Goal: Task Accomplishment & Management: Complete application form

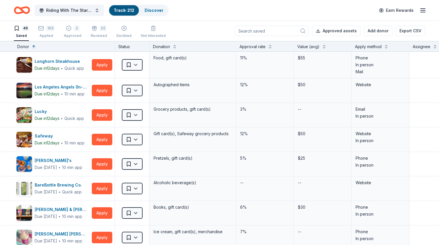
click at [29, 29] on div "49" at bounding box center [21, 28] width 15 height 6
click at [388, 46] on button at bounding box center [385, 46] width 5 height 6
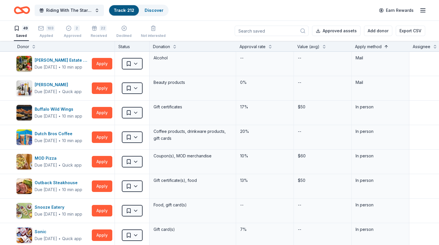
click at [388, 46] on button at bounding box center [385, 46] width 5 height 6
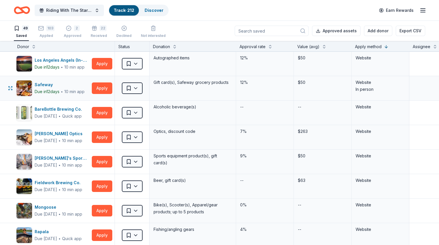
scroll to position [29, 0]
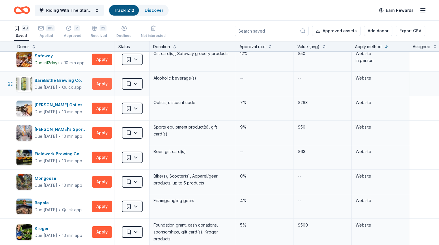
click at [111, 83] on button "Apply" at bounding box center [102, 84] width 20 height 12
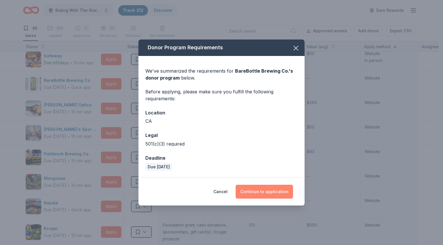
click at [267, 194] on button "Continue to application" at bounding box center [264, 192] width 57 height 14
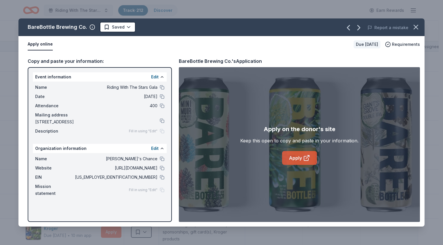
click at [304, 157] on icon at bounding box center [306, 158] width 4 height 4
click at [419, 29] on icon "button" at bounding box center [416, 27] width 8 height 8
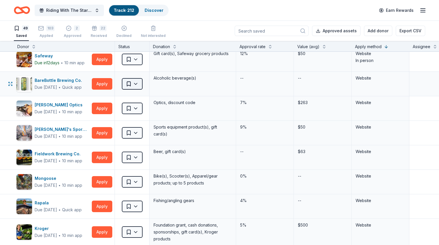
click at [146, 85] on html "Riding With The Stars Gala Track · 212 Discover Earn Rewards 49 Saved 103 Appli…" at bounding box center [219, 122] width 439 height 245
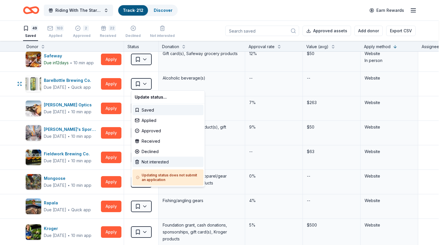
click at [154, 163] on div "Not interested" at bounding box center [167, 162] width 71 height 10
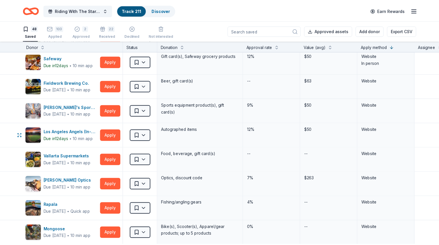
scroll to position [0, 0]
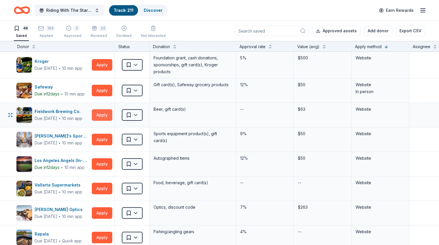
click at [112, 117] on button "Apply" at bounding box center [102, 115] width 20 height 12
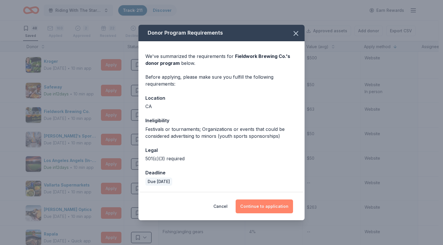
click at [268, 207] on button "Continue to application" at bounding box center [264, 207] width 57 height 14
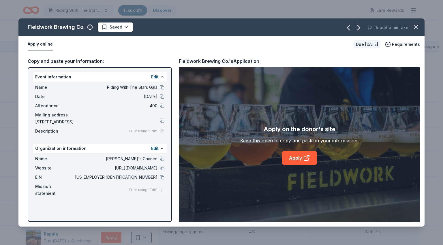
click at [288, 166] on div "Apply on the donor's site Keep this open to copy and paste in your information.…" at bounding box center [299, 144] width 241 height 155
click at [291, 162] on link "Apply" at bounding box center [299, 158] width 35 height 14
click at [418, 28] on icon "button" at bounding box center [416, 27] width 8 height 8
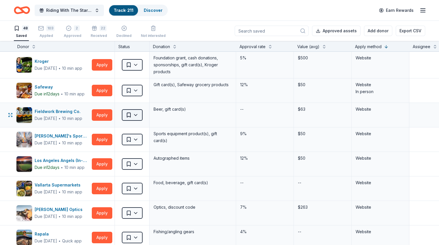
click at [138, 116] on html "Riding With The Stars Gala Track · 211 Discover Earn Rewards 48 Saved 103 Appli…" at bounding box center [219, 122] width 439 height 245
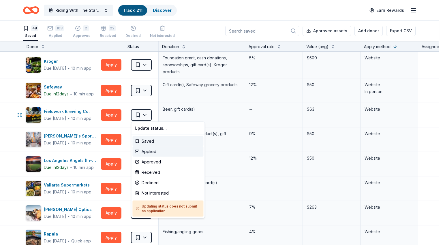
click at [146, 153] on div "Applied" at bounding box center [167, 151] width 71 height 10
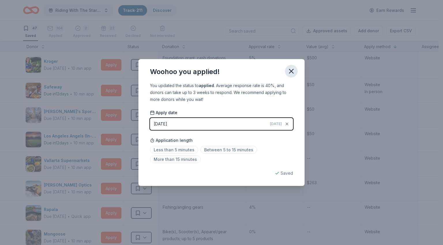
click at [292, 71] on icon "button" at bounding box center [291, 71] width 4 height 4
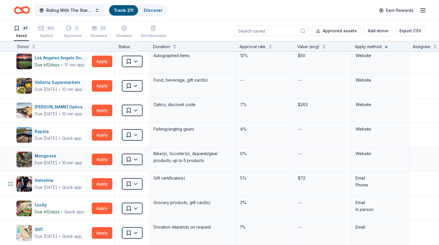
scroll to position [86, 0]
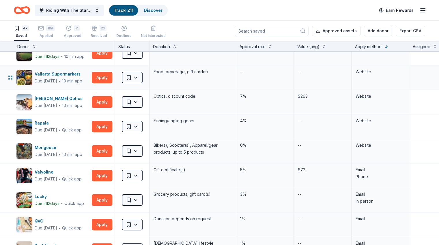
click at [114, 75] on div "Vallarta Supermarkets Due [DATE] ∙ 10 min app Apply" at bounding box center [64, 77] width 101 height 24
click at [111, 79] on button "Apply" at bounding box center [102, 78] width 20 height 12
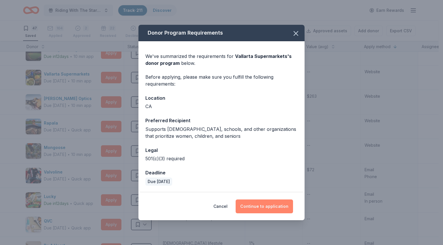
click at [272, 204] on button "Continue to application" at bounding box center [264, 207] width 57 height 14
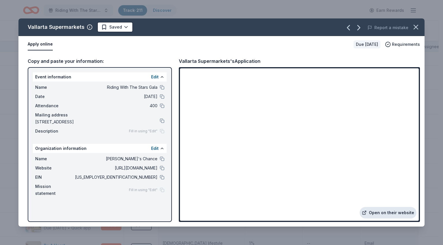
click at [387, 211] on link "Open on their website" at bounding box center [388, 213] width 57 height 12
click at [415, 23] on icon "button" at bounding box center [416, 27] width 8 height 8
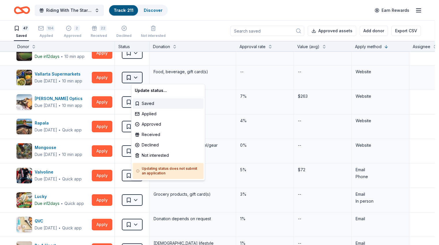
click at [148, 77] on html "Riding With The Stars Gala Track · 211 Discover Earn Rewards 47 Saved 104 Appli…" at bounding box center [219, 122] width 439 height 245
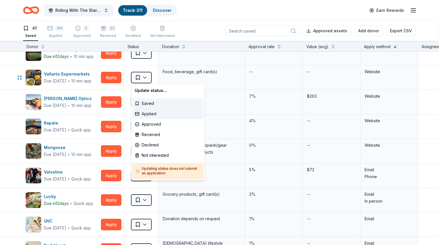
click at [148, 114] on div "Applied" at bounding box center [167, 114] width 71 height 10
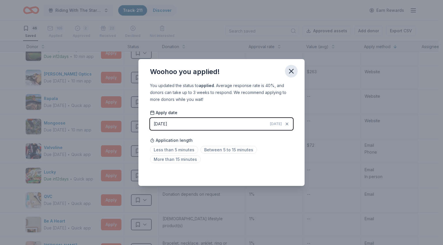
click at [292, 73] on icon "button" at bounding box center [291, 71] width 8 height 8
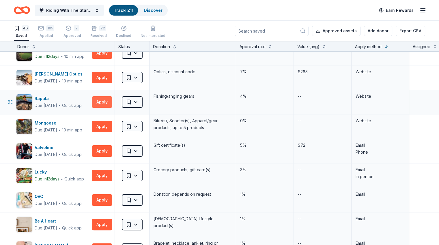
click at [112, 99] on button "Apply" at bounding box center [102, 102] width 20 height 12
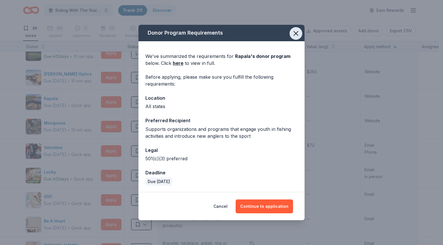
click at [295, 33] on icon "button" at bounding box center [296, 33] width 4 height 4
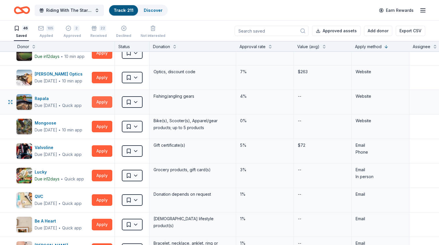
click at [110, 96] on button "Apply" at bounding box center [102, 102] width 20 height 12
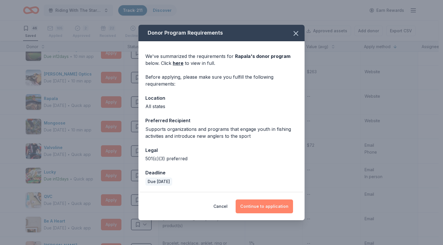
click at [283, 209] on button "Continue to application" at bounding box center [264, 207] width 57 height 14
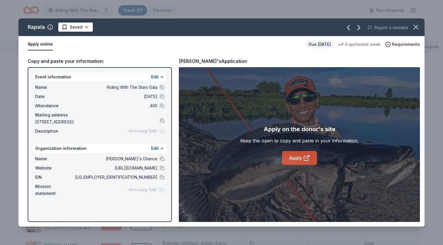
click at [305, 155] on icon at bounding box center [306, 158] width 7 height 7
click at [416, 28] on icon "button" at bounding box center [416, 27] width 4 height 4
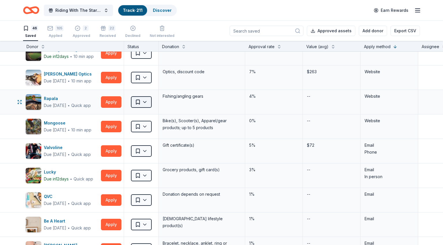
click at [141, 99] on html "Riding With The Stars Gala Track · 211 Discover Earn Rewards 46 Saved 105 Appli…" at bounding box center [221, 122] width 443 height 245
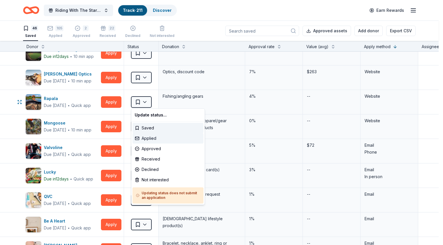
click at [151, 139] on div "Applied" at bounding box center [167, 138] width 71 height 10
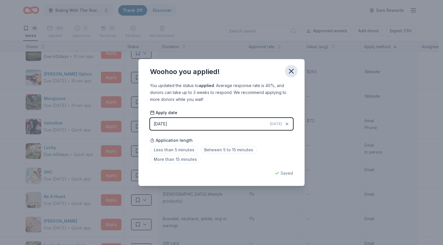
click at [295, 69] on button "button" at bounding box center [291, 71] width 13 height 13
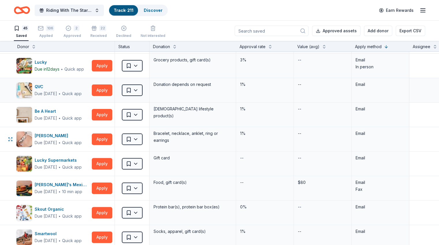
scroll to position [173, 0]
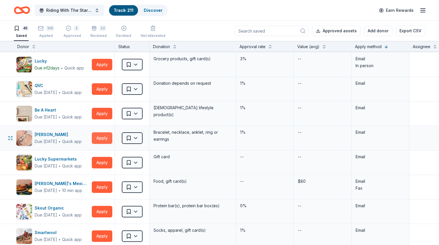
click at [109, 138] on button "Apply" at bounding box center [102, 138] width 20 height 12
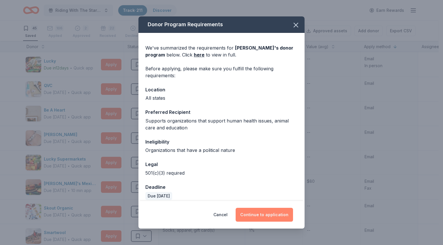
click at [279, 216] on button "Continue to application" at bounding box center [264, 215] width 57 height 14
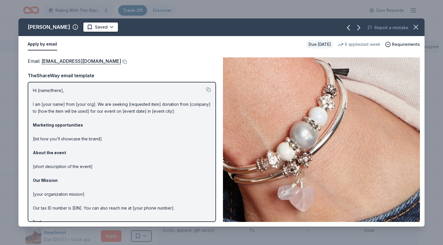
click at [419, 32] on span at bounding box center [415, 27] width 13 height 13
click at [417, 25] on icon "button" at bounding box center [416, 27] width 8 height 8
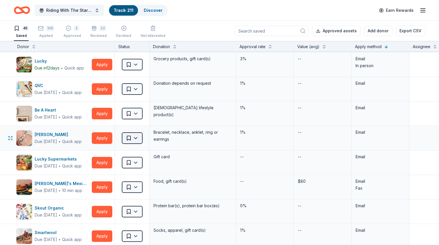
click at [143, 139] on html "Riding With The Stars Gala Track · 211 Discover Earn Rewards 45 Saved 106 Appli…" at bounding box center [219, 122] width 439 height 245
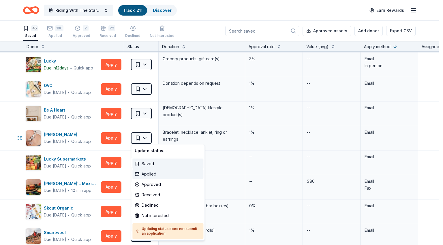
click at [147, 176] on div "Applied" at bounding box center [167, 174] width 71 height 10
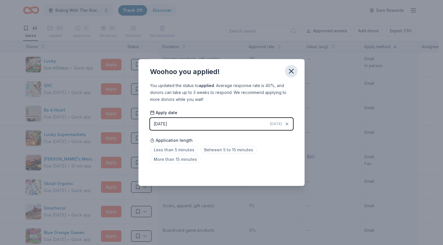
click at [291, 72] on icon "button" at bounding box center [291, 71] width 4 height 4
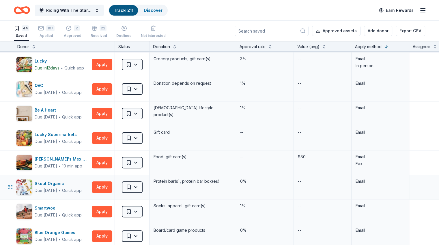
scroll to position [202, 0]
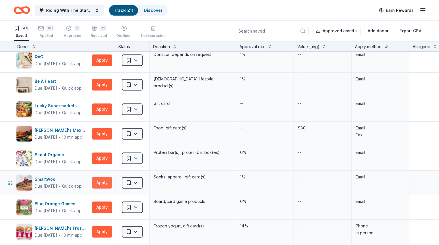
click at [111, 185] on button "Apply" at bounding box center [102, 183] width 20 height 12
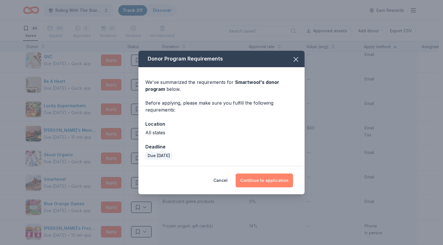
click at [271, 182] on button "Continue to application" at bounding box center [264, 181] width 57 height 14
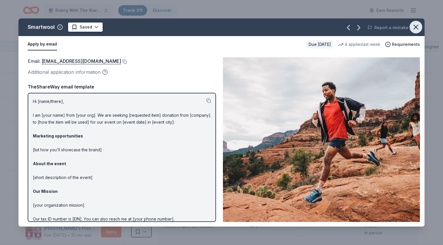
click at [415, 28] on icon "button" at bounding box center [416, 27] width 4 height 4
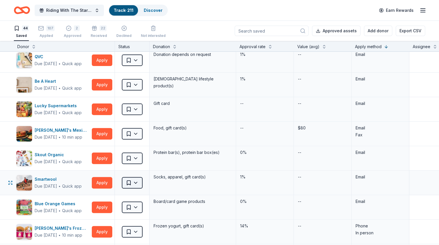
click at [148, 184] on html "Riding With The Stars Gala Track · 211 Discover Earn Rewards 44 Saved 107 Appli…" at bounding box center [219, 122] width 439 height 245
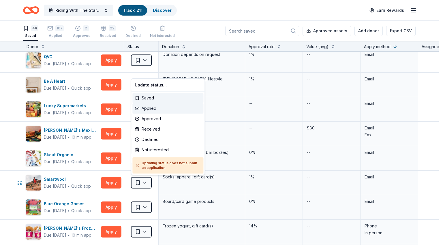
click at [153, 108] on div "Applied" at bounding box center [167, 108] width 71 height 10
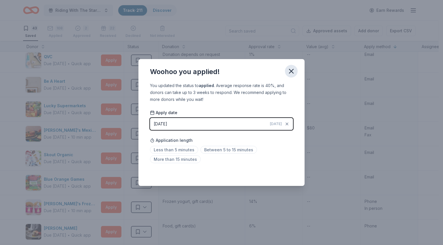
click at [294, 71] on icon "button" at bounding box center [291, 71] width 8 height 8
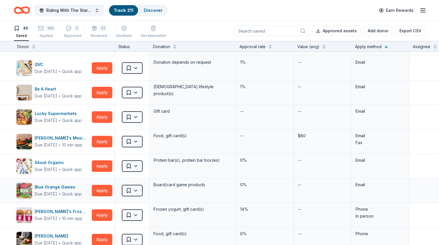
scroll to position [231, 0]
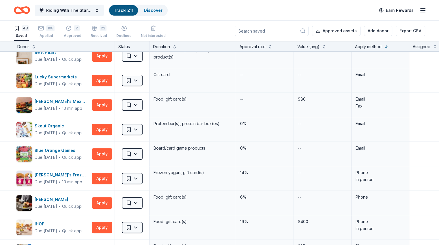
click at [254, 30] on input at bounding box center [271, 31] width 74 height 10
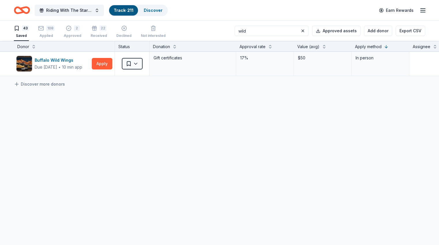
scroll to position [0, 0]
type input "wild"
click at [53, 35] on div "Applied" at bounding box center [46, 32] width 16 height 5
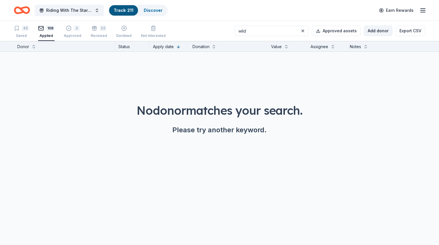
click at [382, 30] on button "Add donor" at bounding box center [378, 31] width 28 height 10
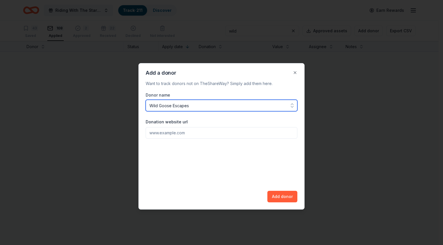
type input "Wild Goose Escapes"
paste input "[URL][DOMAIN_NAME]"
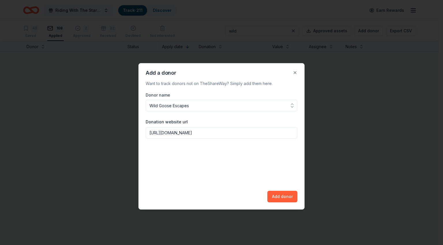
type input "[URL][DOMAIN_NAME]"
click at [281, 196] on button "Add donor" at bounding box center [282, 197] width 30 height 12
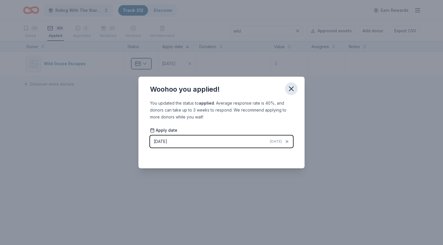
click at [288, 90] on icon "button" at bounding box center [291, 89] width 8 height 8
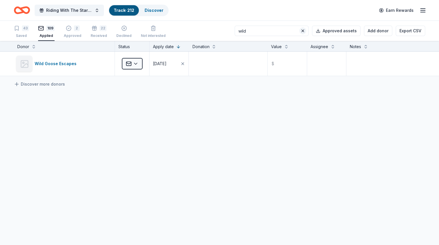
click at [299, 32] on button at bounding box center [302, 30] width 7 height 7
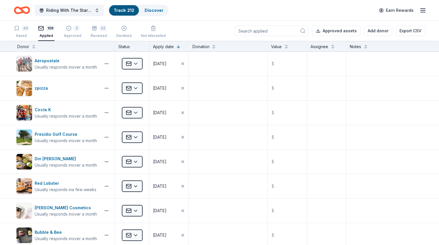
click at [54, 34] on div "Applied" at bounding box center [46, 32] width 16 height 5
click at [371, 33] on button "Add donor" at bounding box center [378, 31] width 28 height 10
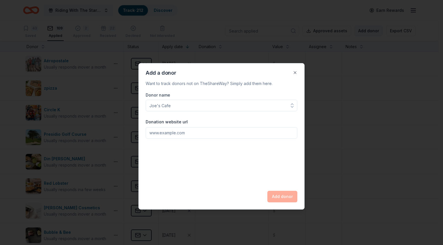
type input "f"
type input "[GEOGRAPHIC_DATA]"
paste input "[URL][DOMAIN_NAME]"
type input "[URL][DOMAIN_NAME]"
click at [287, 199] on button "Add donor" at bounding box center [282, 197] width 30 height 12
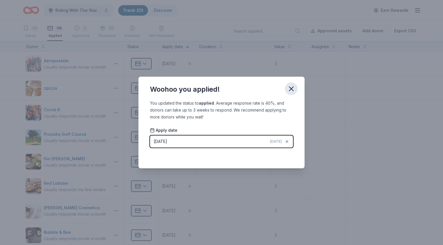
click at [289, 92] on icon "button" at bounding box center [291, 89] width 8 height 8
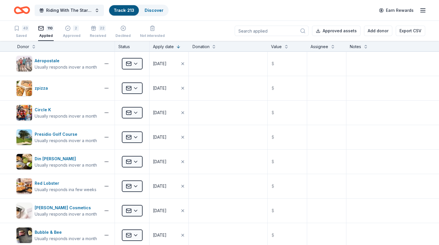
click at [266, 33] on input at bounding box center [271, 31] width 74 height 10
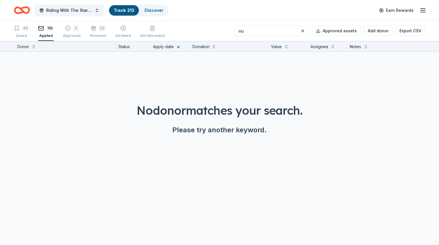
type input "m"
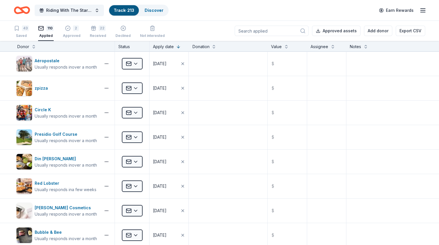
click at [54, 34] on div "Applied" at bounding box center [46, 32] width 16 height 5
click at [366, 31] on button "Add donor" at bounding box center [378, 31] width 28 height 10
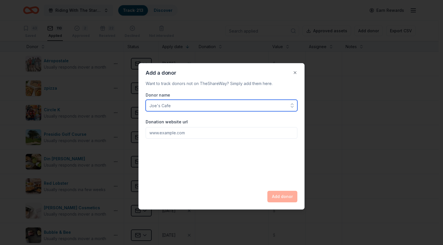
paste input "The [PERSON_NAME][GEOGRAPHIC_DATA]"
type input "The [PERSON_NAME][GEOGRAPHIC_DATA]"
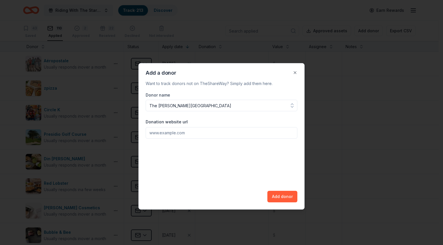
paste input "[URL][DOMAIN_NAME]"
type input "[URL][DOMAIN_NAME]"
click at [287, 199] on button "Add donor" at bounding box center [282, 197] width 30 height 12
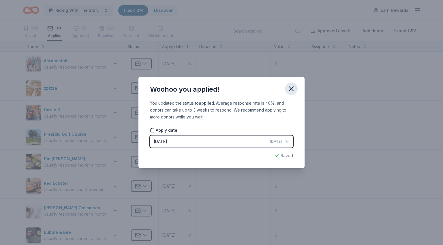
click at [291, 90] on icon "button" at bounding box center [291, 89] width 8 height 8
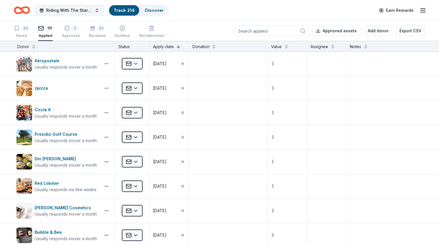
click at [257, 31] on input at bounding box center [271, 31] width 74 height 10
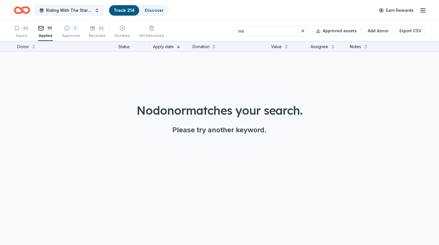
type input "m"
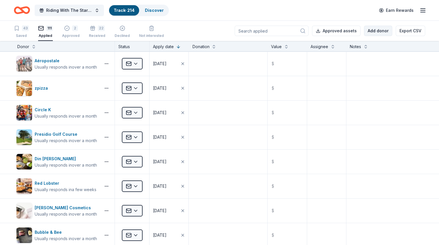
click at [366, 30] on button "Add donor" at bounding box center [378, 31] width 28 height 10
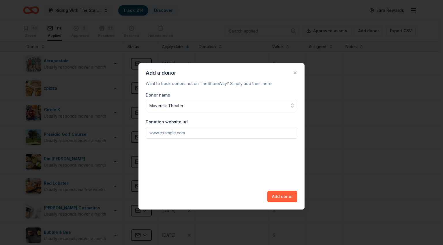
type input "Maverick Theater"
paste input "[URL][DOMAIN_NAME]"
type input "[URL][DOMAIN_NAME]"
click at [289, 194] on button "Add donor" at bounding box center [282, 197] width 30 height 12
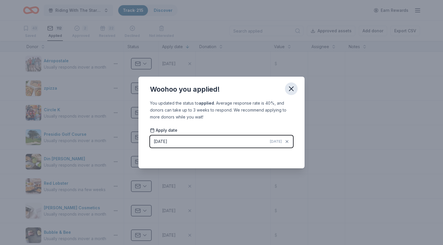
click at [294, 87] on icon "button" at bounding box center [291, 89] width 8 height 8
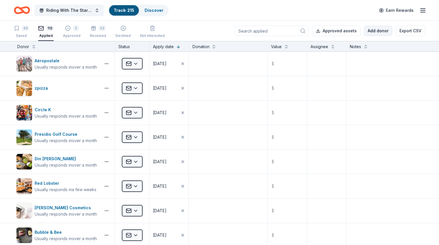
click at [364, 31] on button "Add donor" at bounding box center [378, 31] width 28 height 10
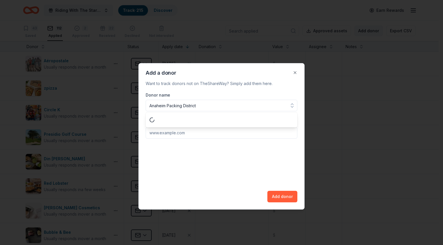
type input "Anaheim Packing District"
paste input "[URL][DOMAIN_NAME]"
type input "[URL][DOMAIN_NAME]"
click at [291, 200] on button "Add donor" at bounding box center [282, 197] width 30 height 12
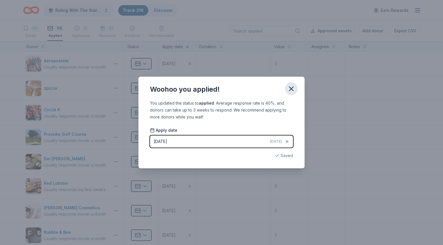
click at [293, 89] on icon "button" at bounding box center [291, 89] width 8 height 8
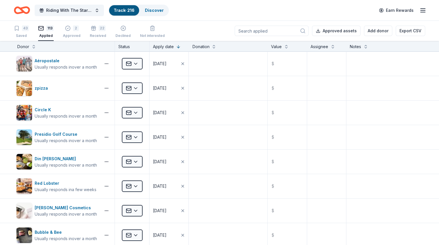
click at [269, 29] on input at bounding box center [271, 31] width 74 height 10
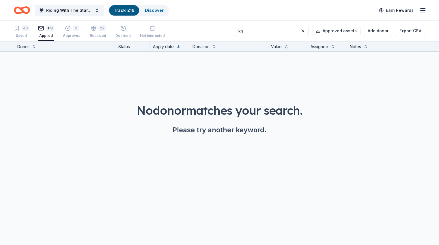
type input "k"
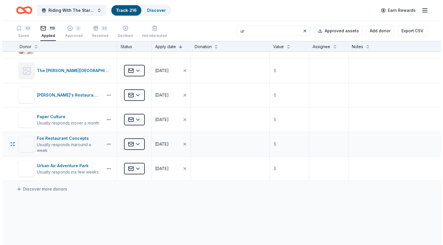
scroll to position [58, 0]
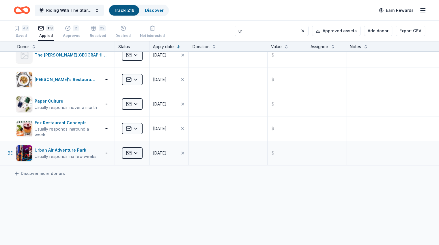
type input "ur"
click at [143, 156] on html "Riding With The Stars Gala Track · 216 Discover Earn Rewards 43 Saved 113 Appli…" at bounding box center [219, 122] width 439 height 245
